Goal: Find specific page/section: Find specific page/section

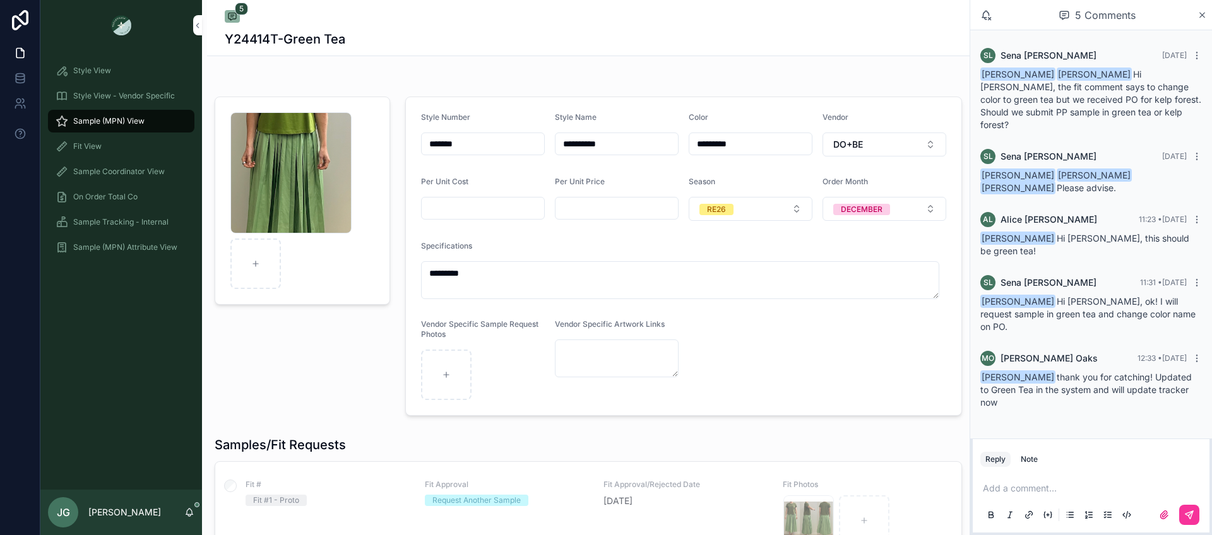
click at [133, 97] on span "Style View - Vendor Specific" at bounding box center [124, 96] width 102 height 10
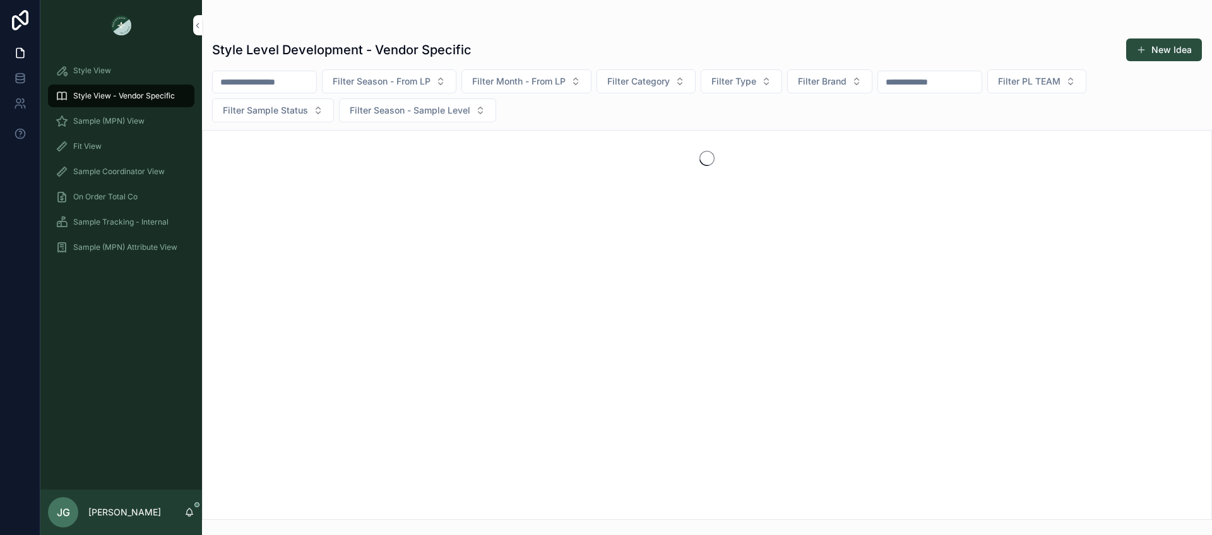
click at [265, 81] on input "scrollable content" at bounding box center [265, 82] width 104 height 18
type input "****"
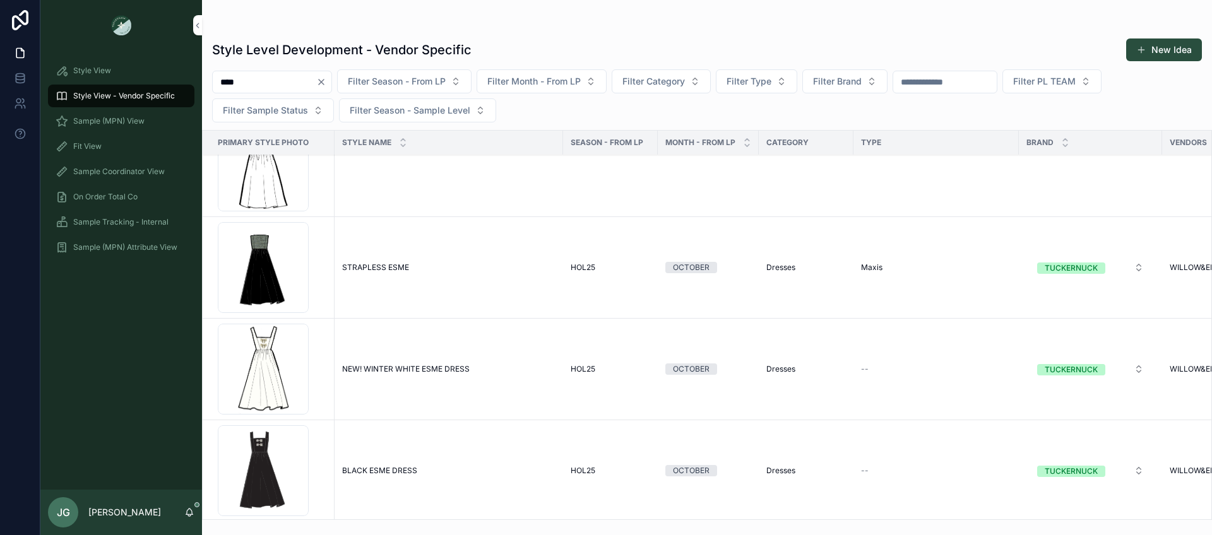
scroll to position [967, 0]
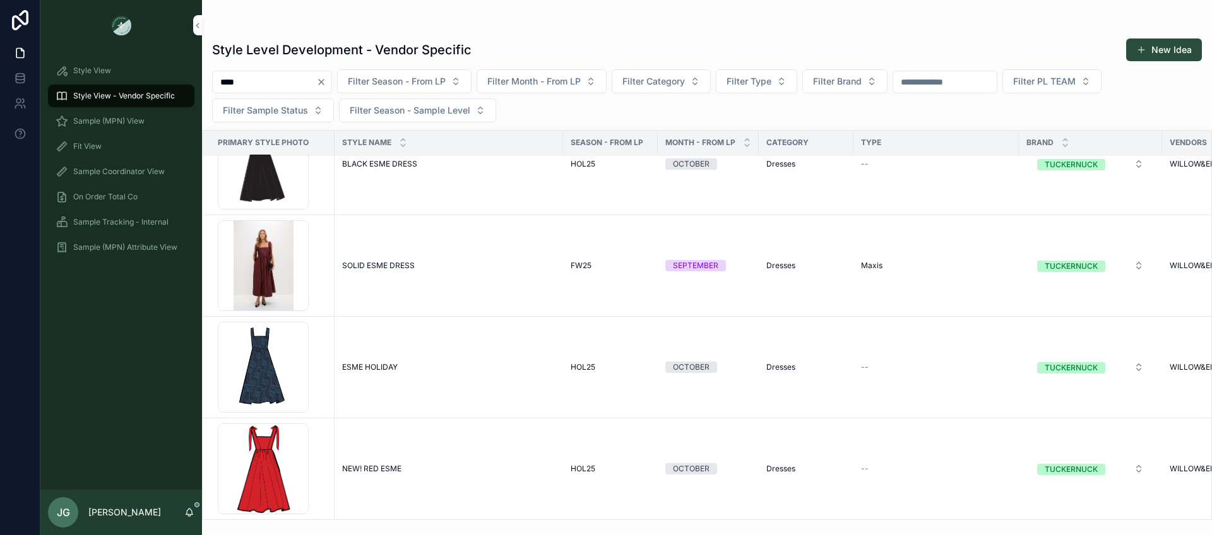
click at [131, 118] on span "Sample (MPN) View" at bounding box center [108, 121] width 71 height 10
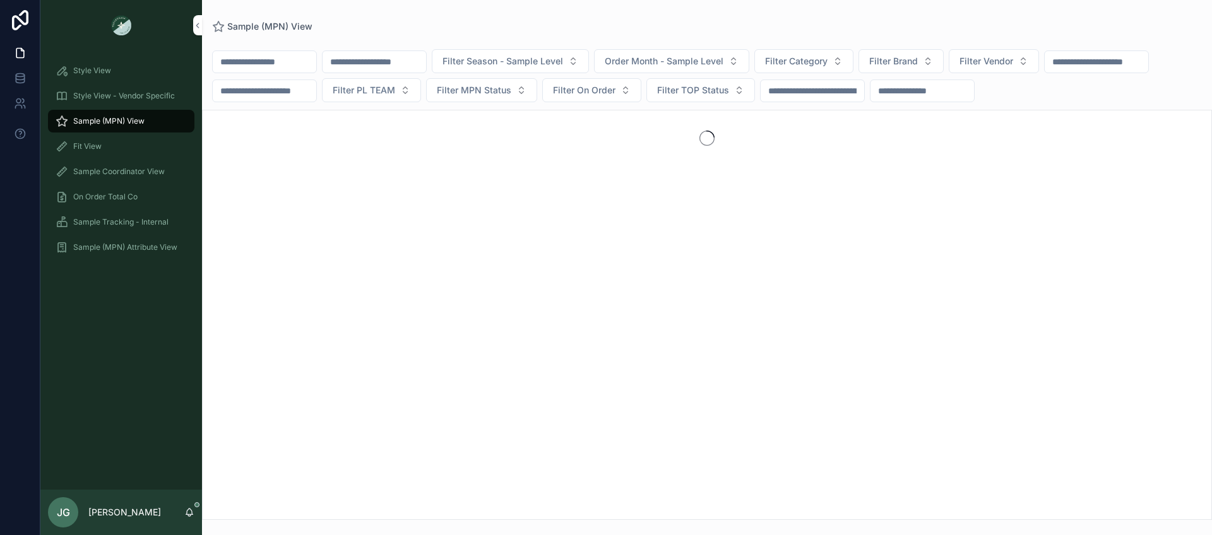
click at [261, 44] on div "Filter Season - Sample Level Order Month - Sample Level Filter Category Filter …" at bounding box center [707, 276] width 1010 height 487
click at [261, 56] on input "scrollable content" at bounding box center [265, 62] width 104 height 18
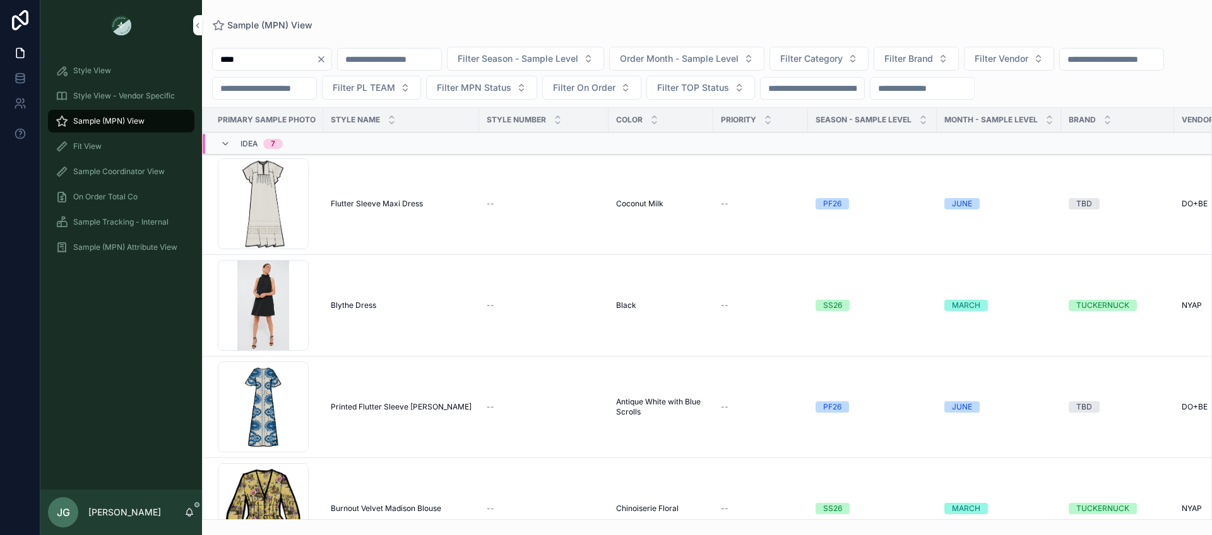
type input "****"
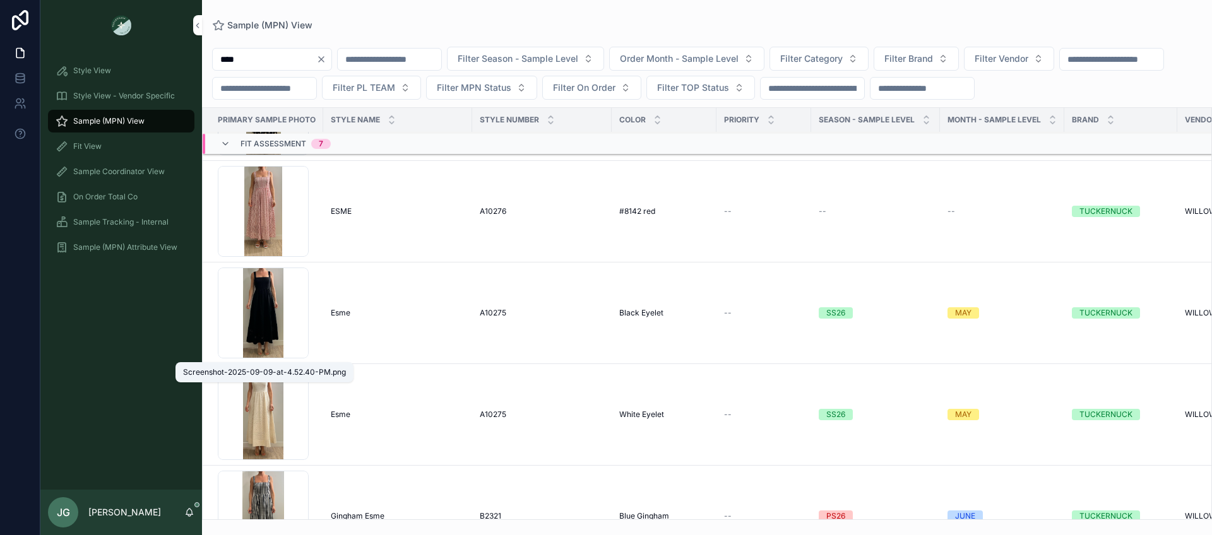
scroll to position [381, 0]
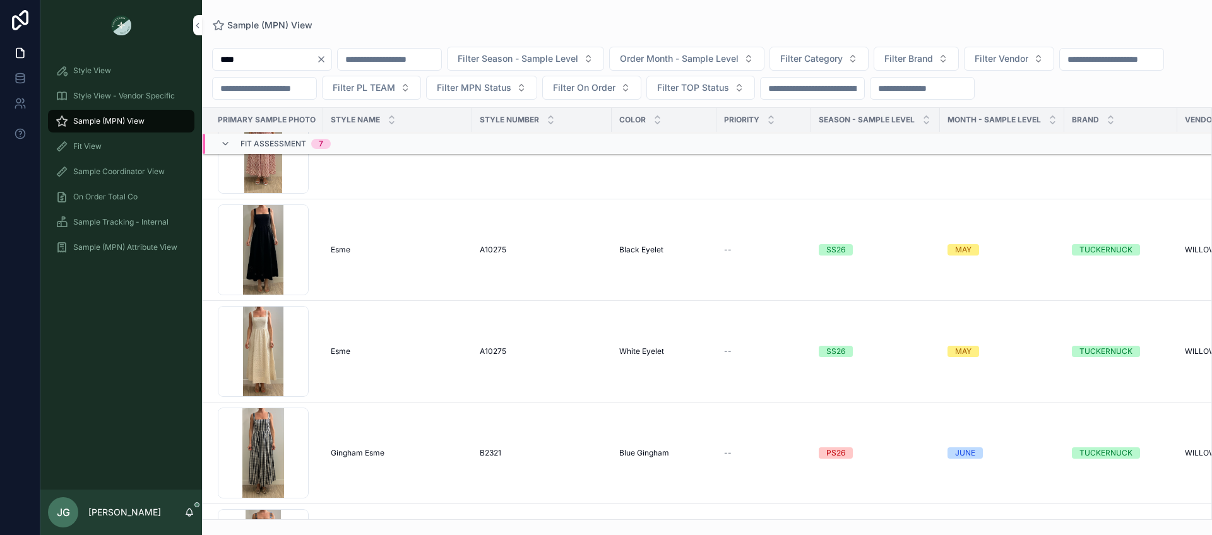
click at [257, 364] on div "Screenshot-2025-09-09-at-4.51.32-PM .png" at bounding box center [263, 351] width 91 height 91
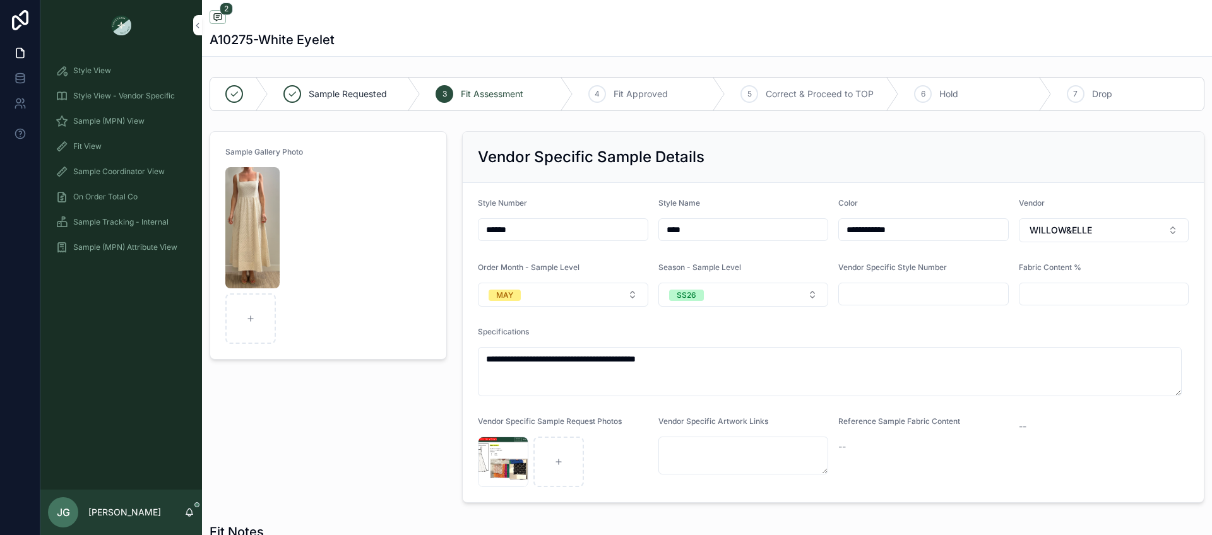
click at [244, 242] on img "scrollable content" at bounding box center [252, 227] width 54 height 121
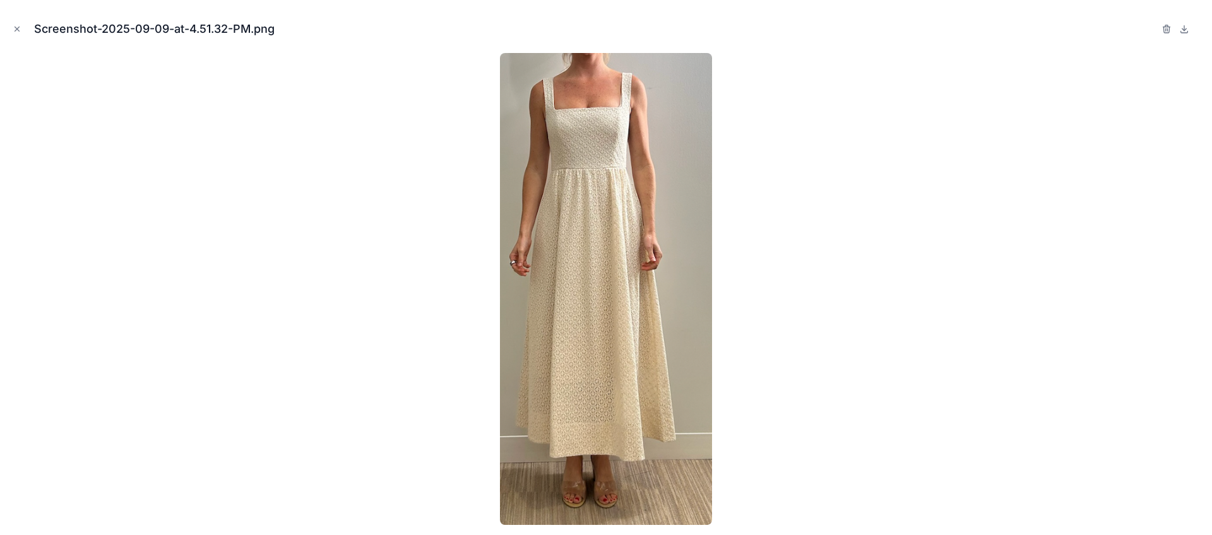
click at [294, 221] on div at bounding box center [606, 289] width 1192 height 472
click at [21, 33] on button "Close modal" at bounding box center [17, 29] width 14 height 14
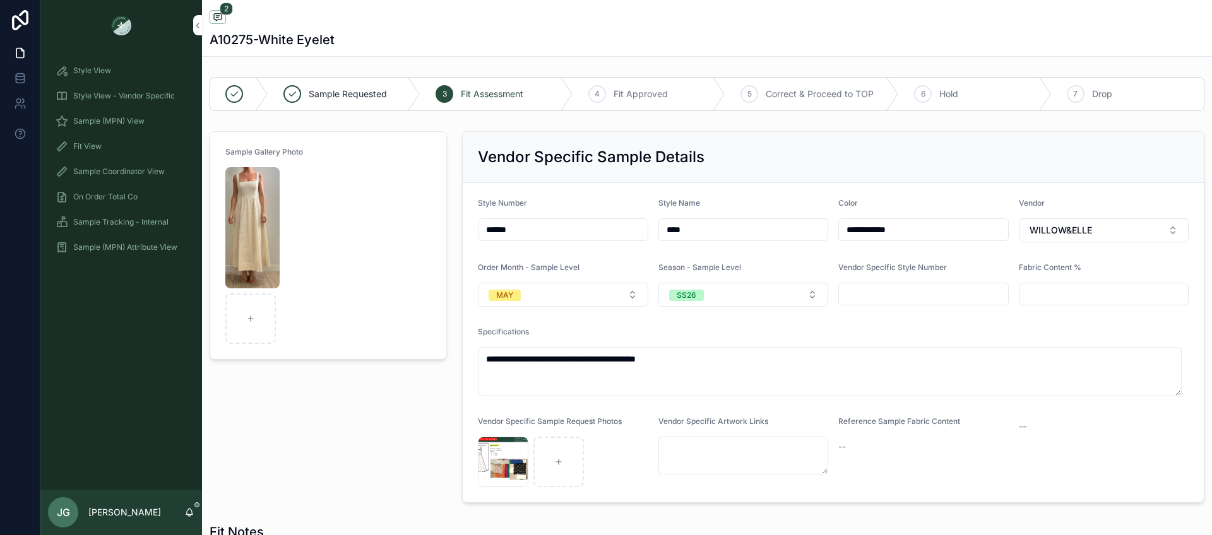
click at [624, 297] on button "MAY" at bounding box center [563, 295] width 170 height 24
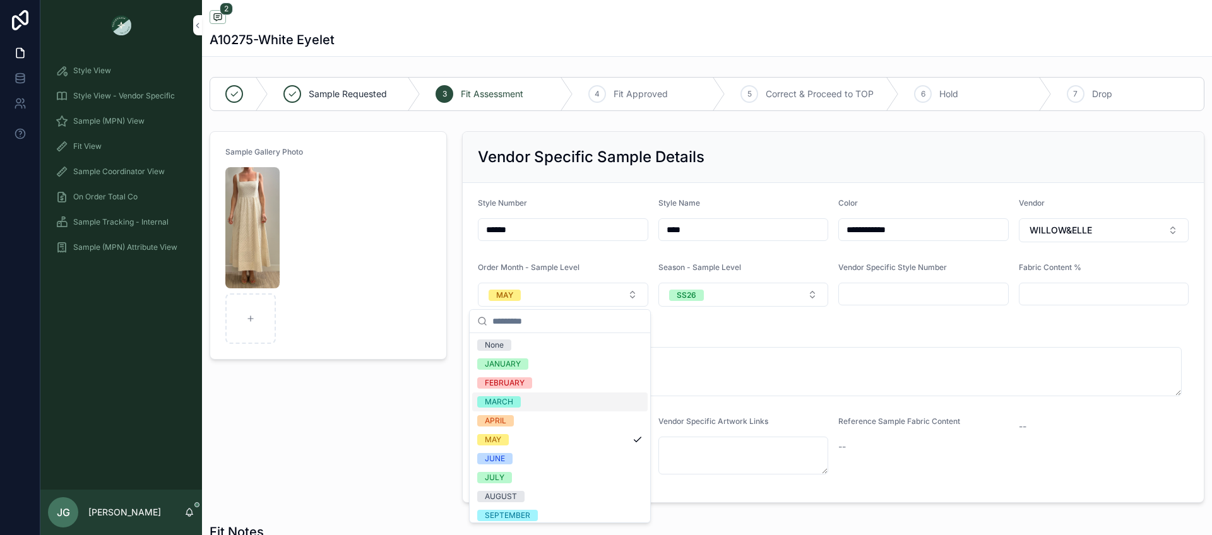
click at [556, 400] on div "MARCH" at bounding box center [560, 402] width 176 height 19
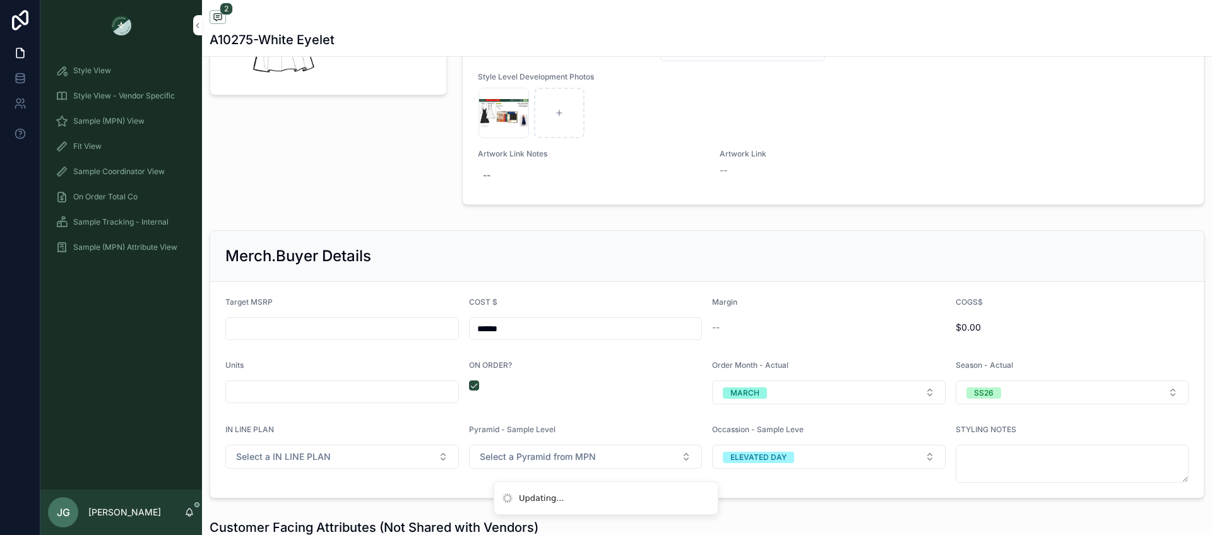
scroll to position [1491, 0]
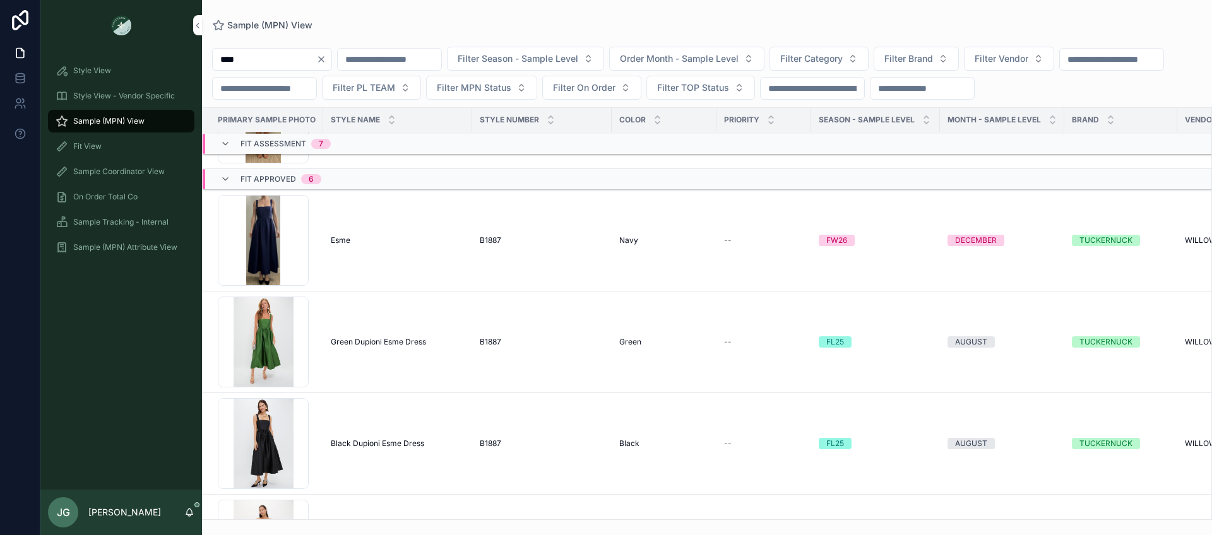
scroll to position [804, 0]
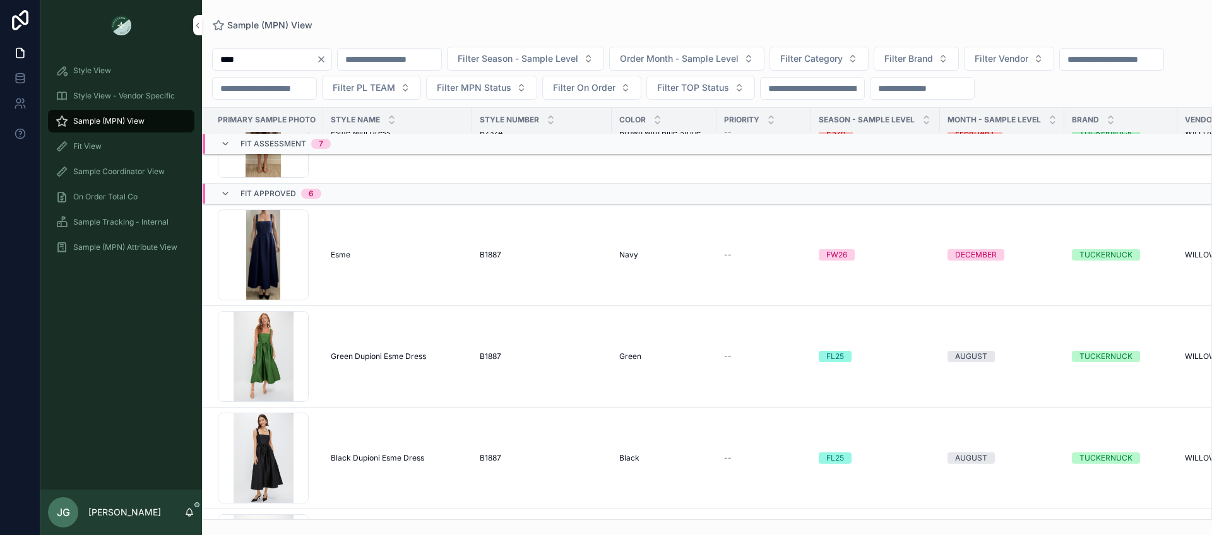
click at [256, 258] on div "Screenshot-2025-09-23-at-3.44.25-PM .png" at bounding box center [263, 255] width 91 height 91
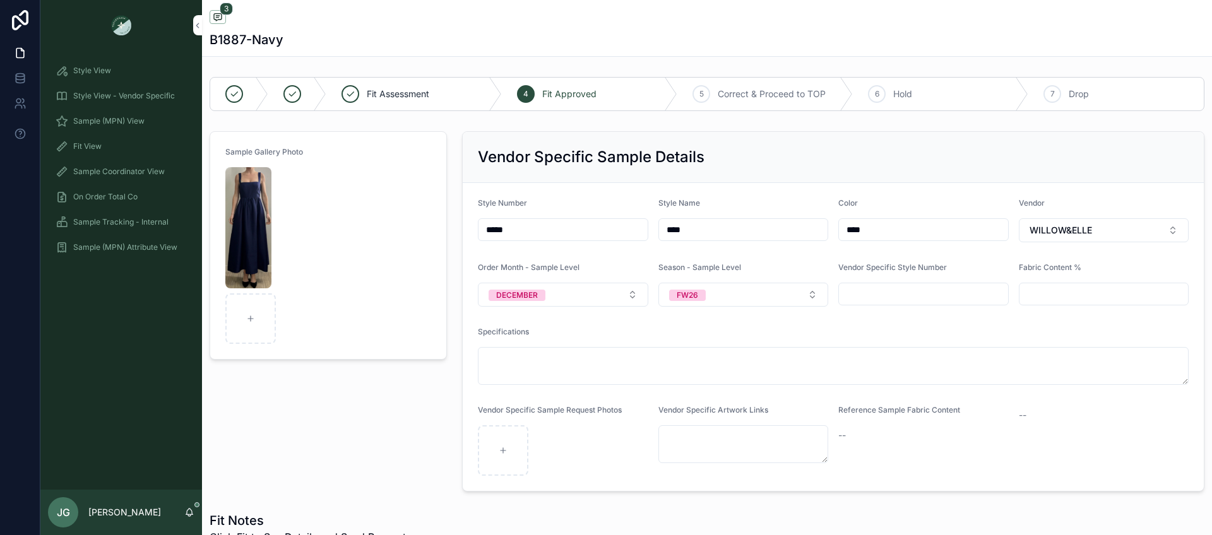
click at [256, 258] on img "scrollable content" at bounding box center [248, 227] width 46 height 121
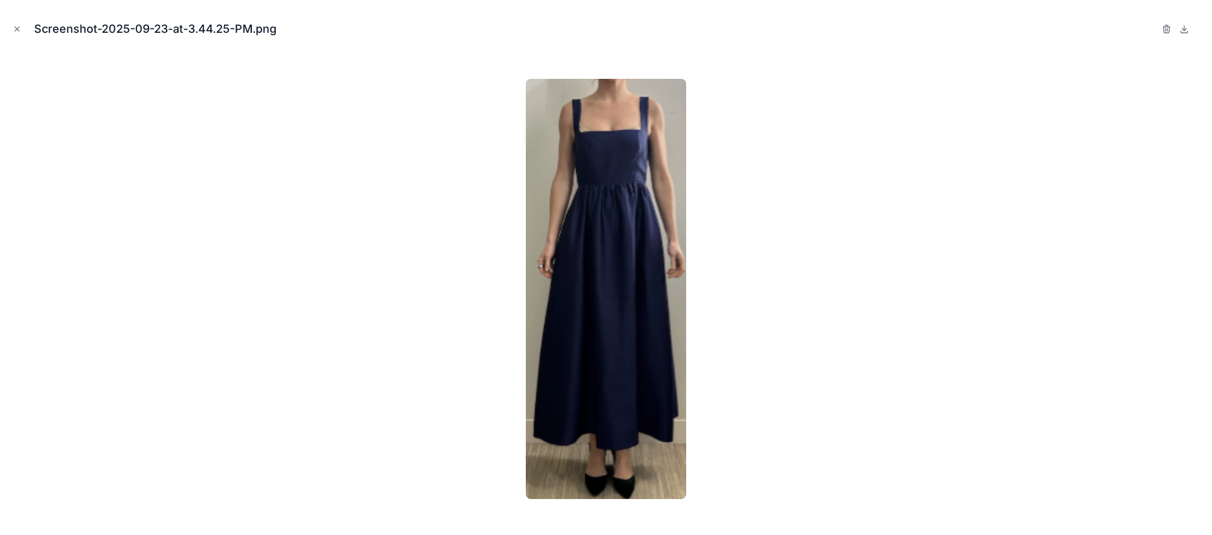
click at [256, 258] on div at bounding box center [606, 289] width 1192 height 472
click at [15, 33] on icon "Close modal" at bounding box center [17, 29] width 9 height 9
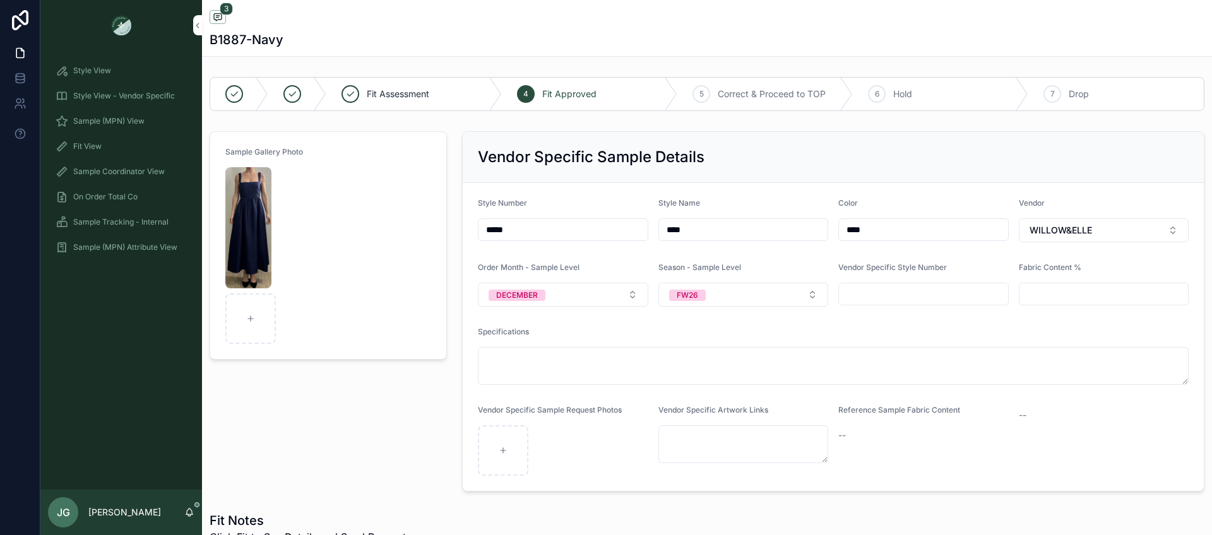
click at [686, 296] on div "FW26" at bounding box center [687, 295] width 21 height 11
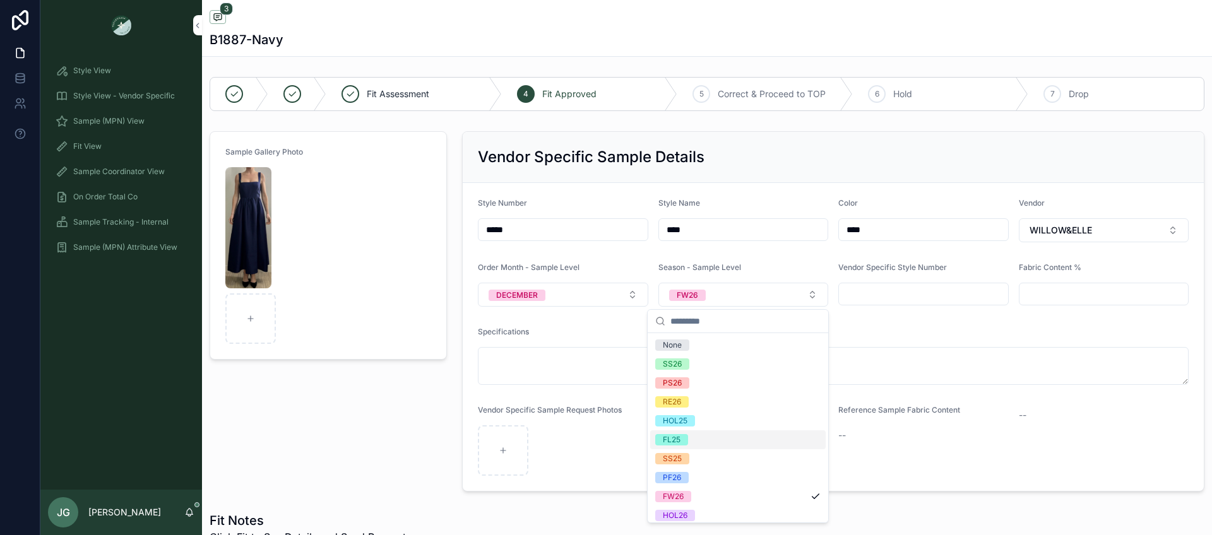
click at [693, 443] on div "FL25" at bounding box center [738, 440] width 176 height 19
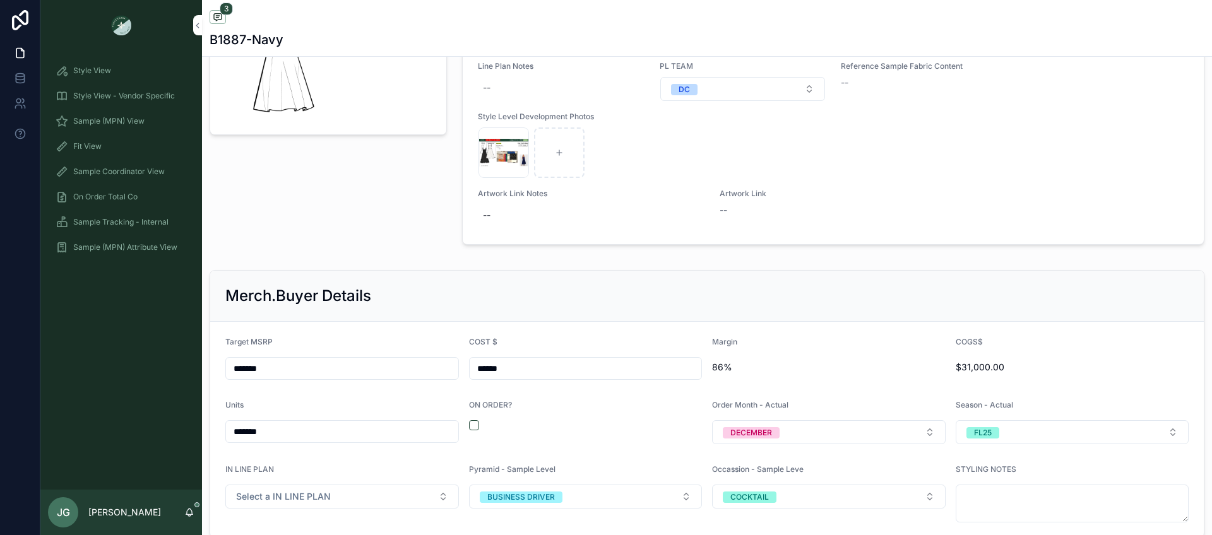
scroll to position [1442, 0]
click at [469, 424] on button "scrollable content" at bounding box center [474, 424] width 10 height 10
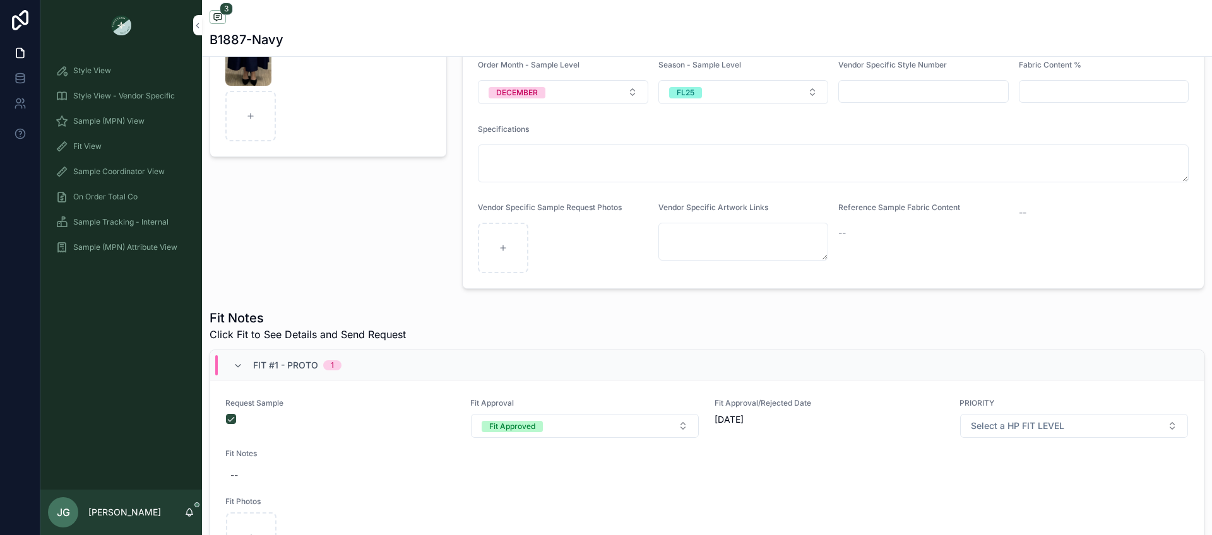
scroll to position [0, 0]
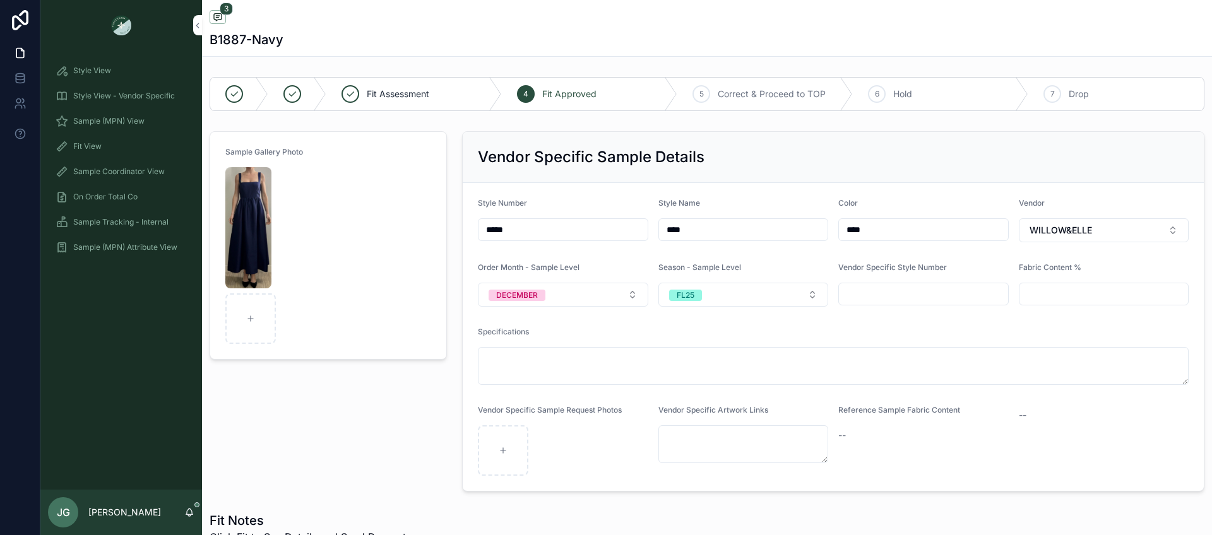
click at [302, 95] on div "scrollable content" at bounding box center [297, 94] width 58 height 33
click at [297, 95] on icon "scrollable content" at bounding box center [292, 94] width 10 height 10
click at [226, 97] on div "scrollable content" at bounding box center [234, 94] width 18 height 18
click at [229, 95] on icon "scrollable content" at bounding box center [234, 94] width 10 height 10
click at [160, 122] on div "Sample (MPN) View" at bounding box center [121, 121] width 131 height 20
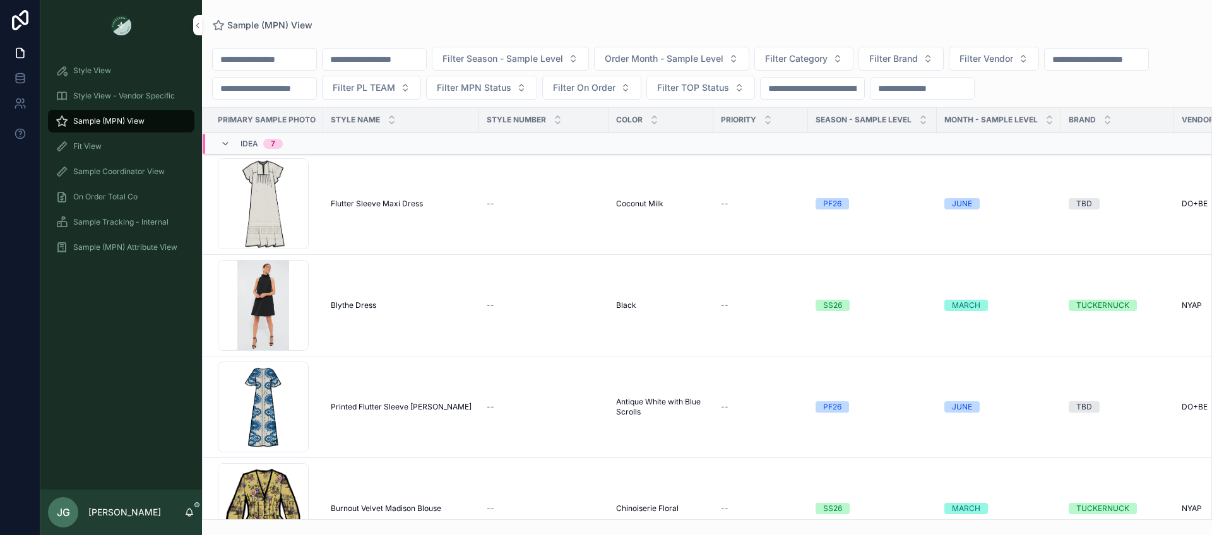
click at [137, 140] on div "Fit View" at bounding box center [121, 146] width 131 height 20
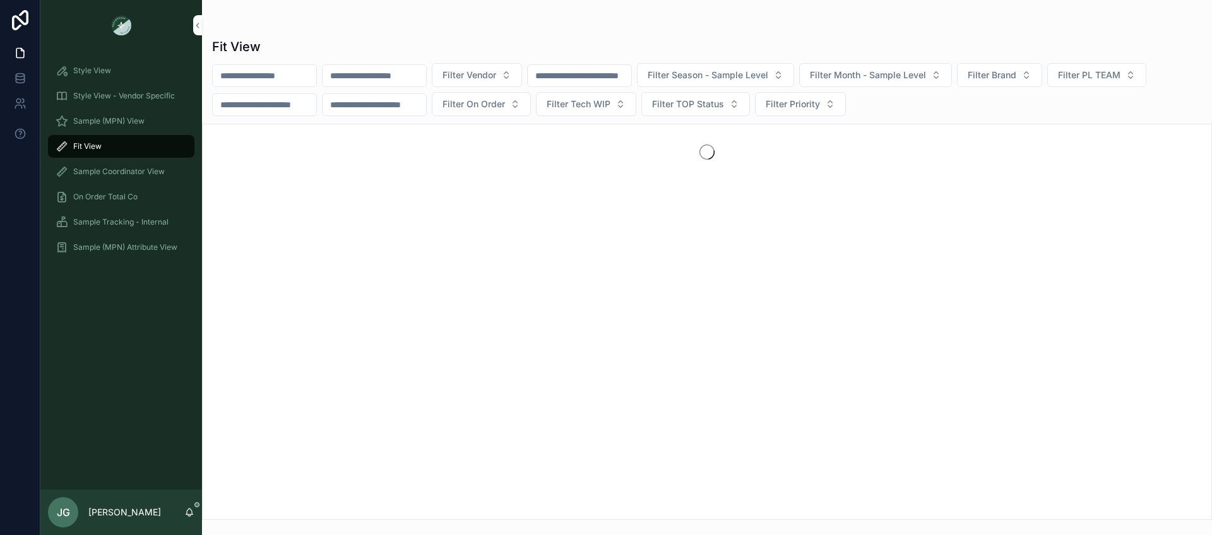
click at [115, 71] on div "Style View" at bounding box center [121, 71] width 131 height 20
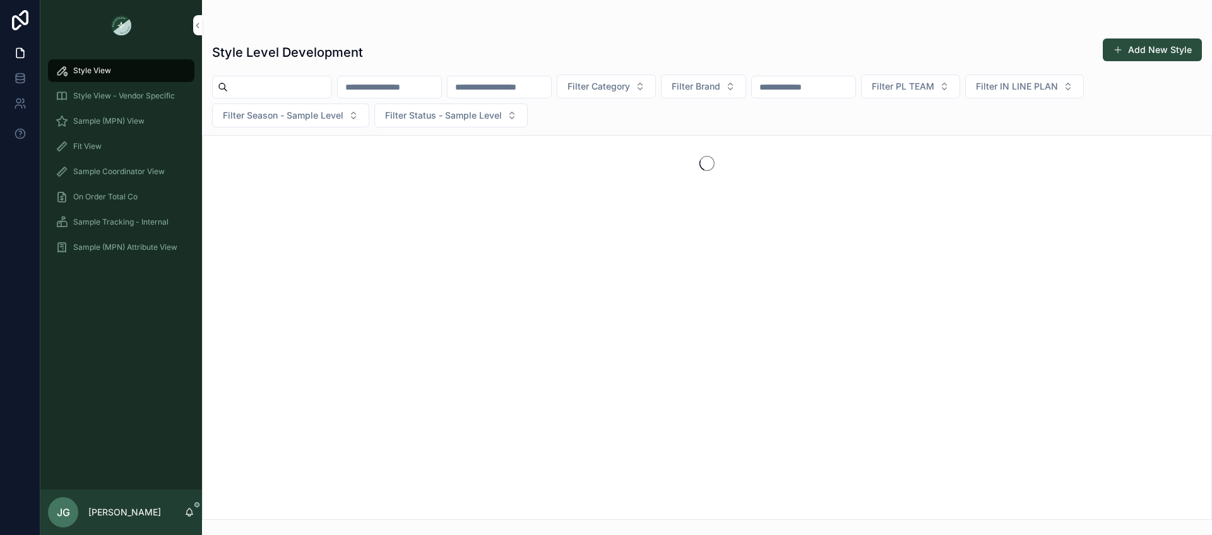
click at [266, 85] on input "scrollable content" at bounding box center [280, 87] width 104 height 18
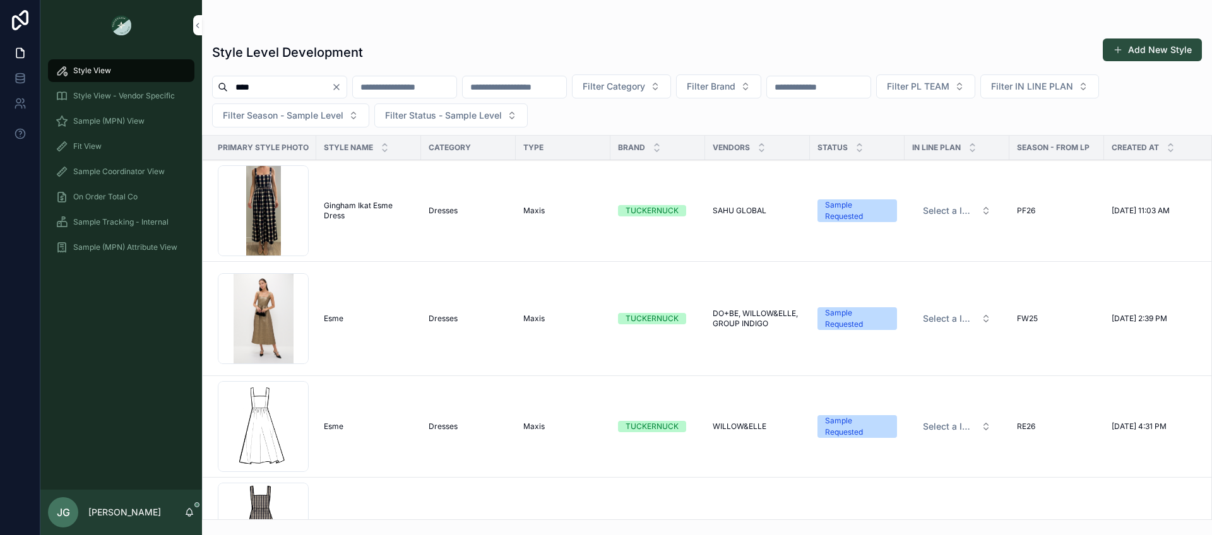
type input "****"
click at [122, 124] on span "Sample (MPN) View" at bounding box center [108, 121] width 71 height 10
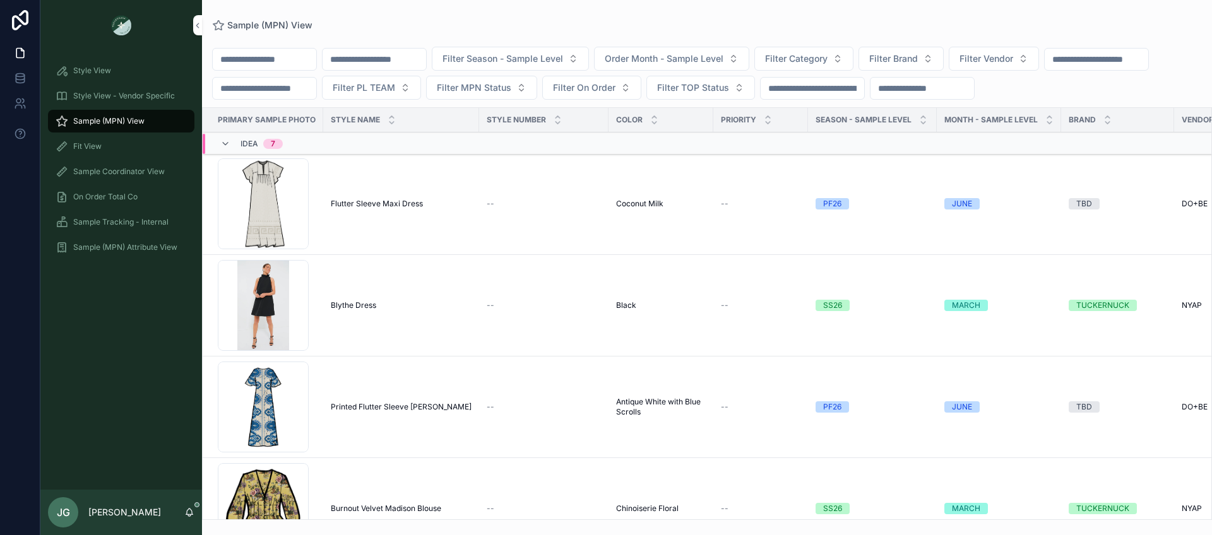
click at [272, 59] on input "scrollable content" at bounding box center [265, 60] width 104 height 18
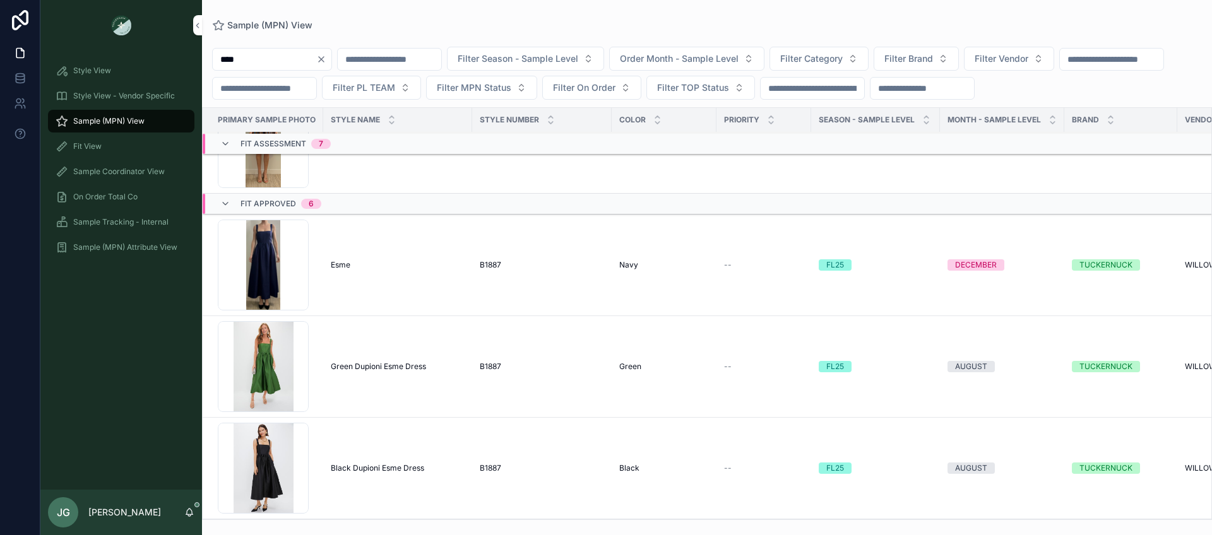
scroll to position [782, 0]
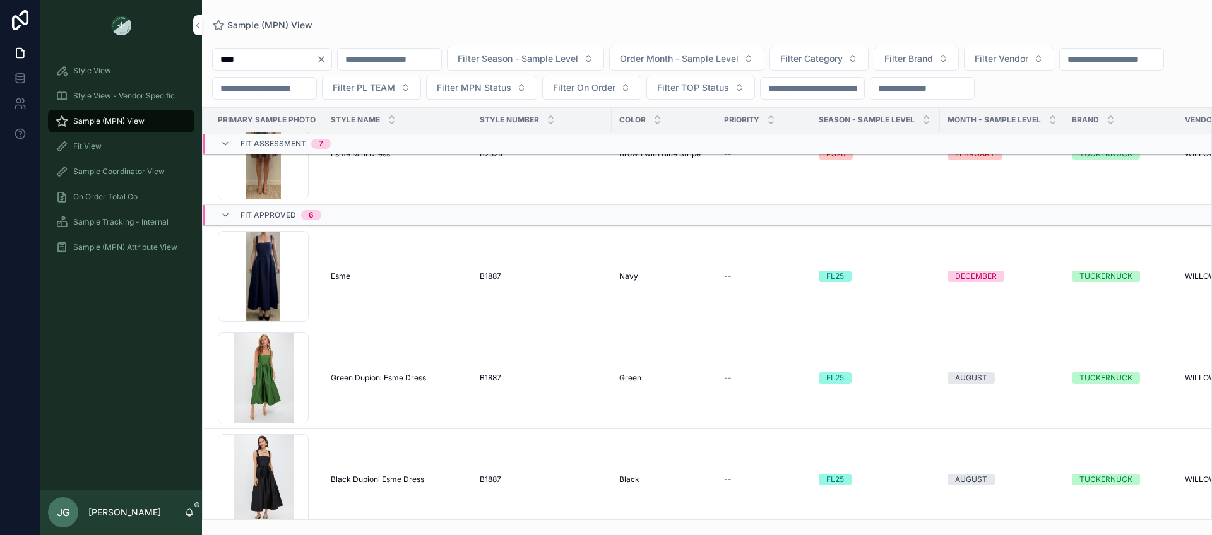
type input "****"
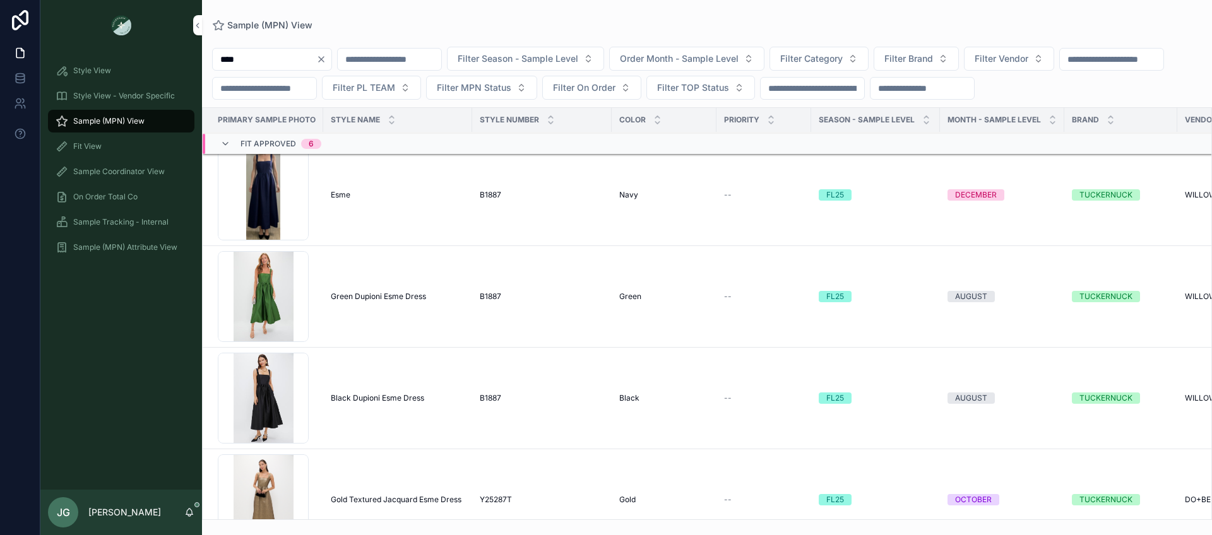
scroll to position [786, 0]
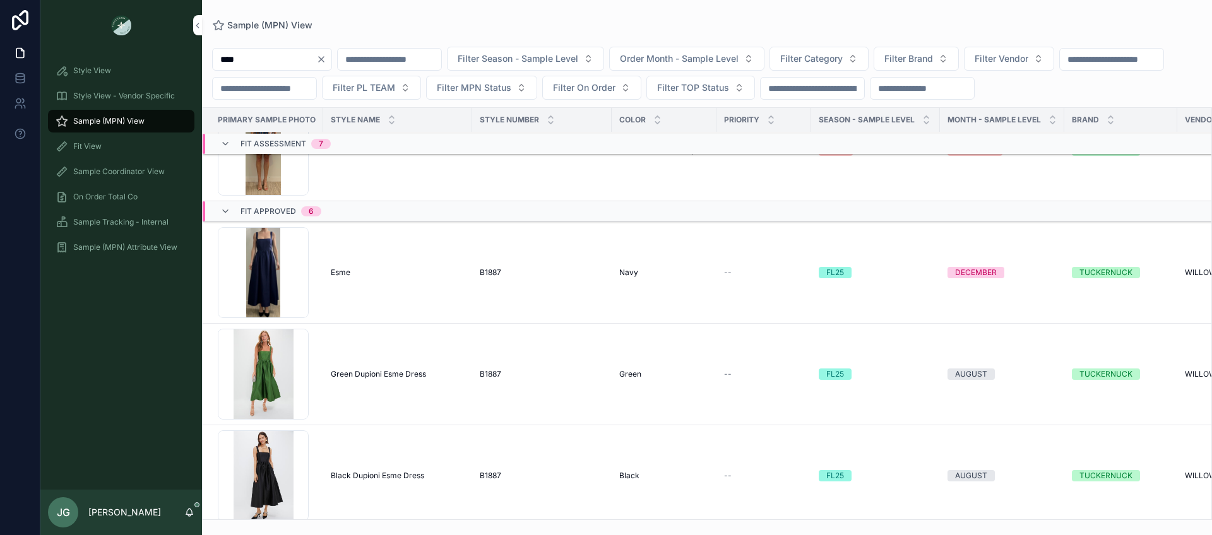
click at [265, 282] on div "Screenshot-2025-09-23-at-3.44.25-PM .png" at bounding box center [263, 272] width 91 height 91
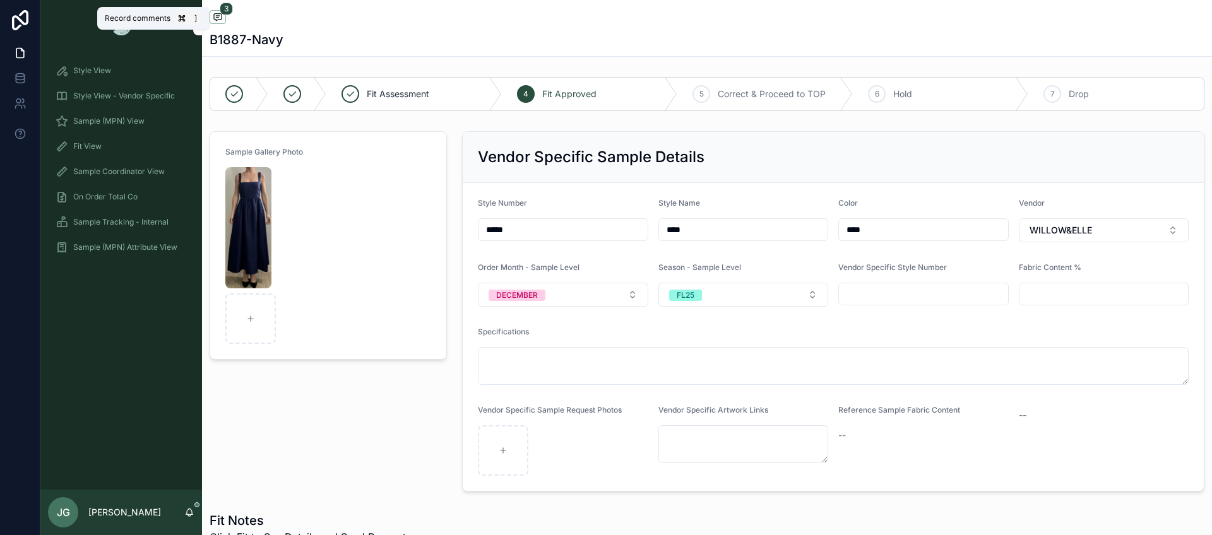
click at [219, 18] on icon "scrollable content" at bounding box center [218, 17] width 10 height 10
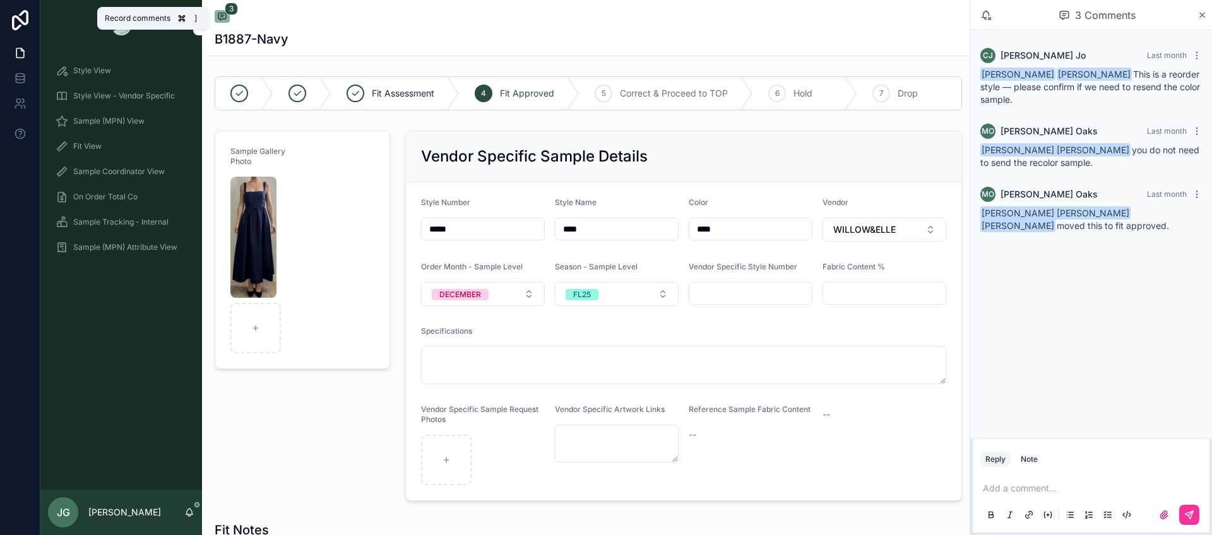
click at [219, 18] on icon "scrollable content" at bounding box center [222, 16] width 10 height 10
